Goal: Task Accomplishment & Management: Use online tool/utility

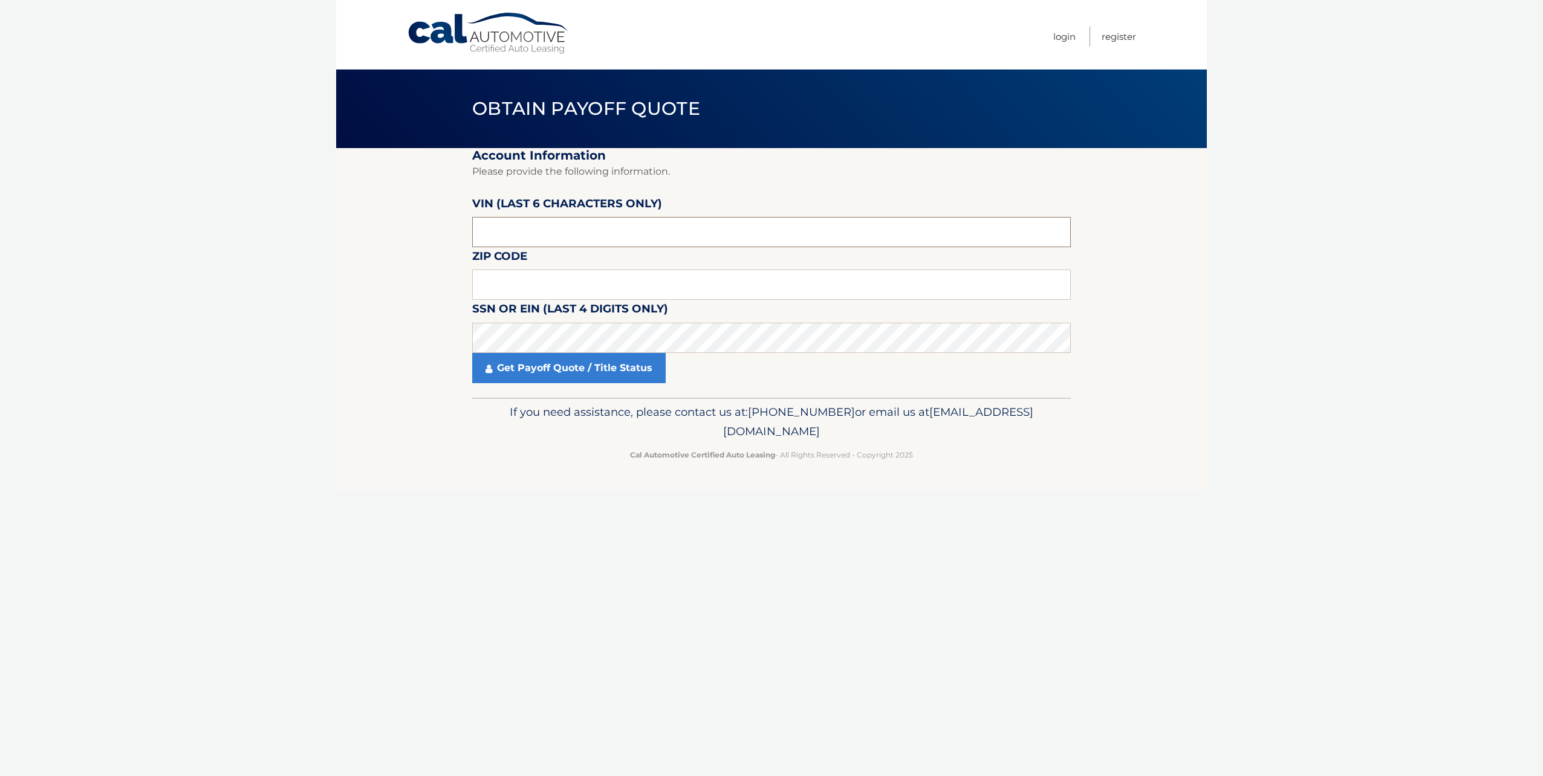
click at [516, 228] on input "text" at bounding box center [771, 232] width 599 height 30
type input "003498"
click at [642, 288] on input "text" at bounding box center [771, 285] width 599 height 30
type input "07042"
click at [559, 367] on link "Get Payoff Quote / Title Status" at bounding box center [568, 368] width 193 height 30
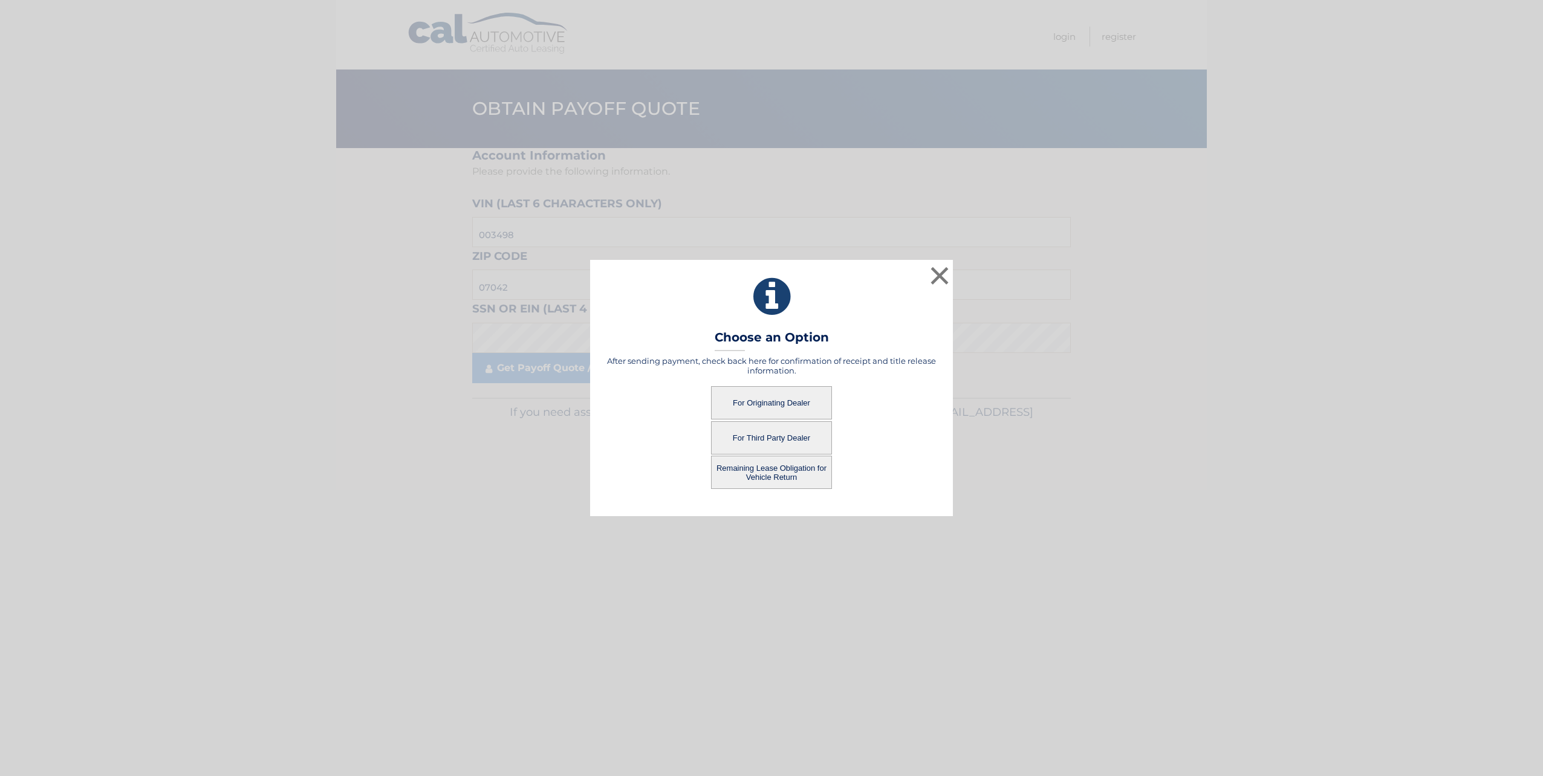
click at [775, 402] on button "For Originating Dealer" at bounding box center [771, 402] width 121 height 33
click at [773, 402] on button "For Originating Dealer" at bounding box center [771, 402] width 121 height 33
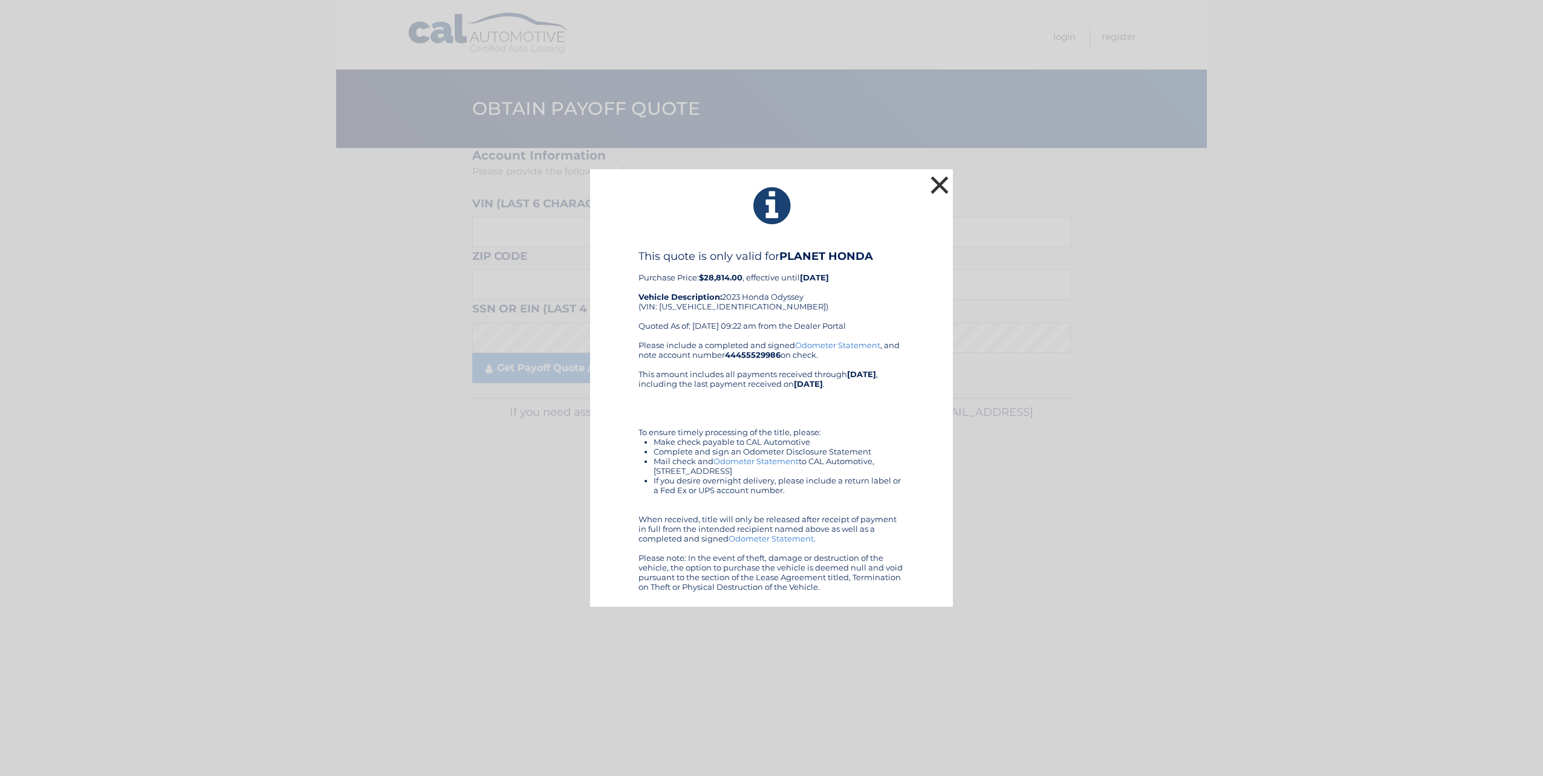
click at [939, 182] on button "×" at bounding box center [939, 185] width 24 height 24
